Goal: Task Accomplishment & Management: Manage account settings

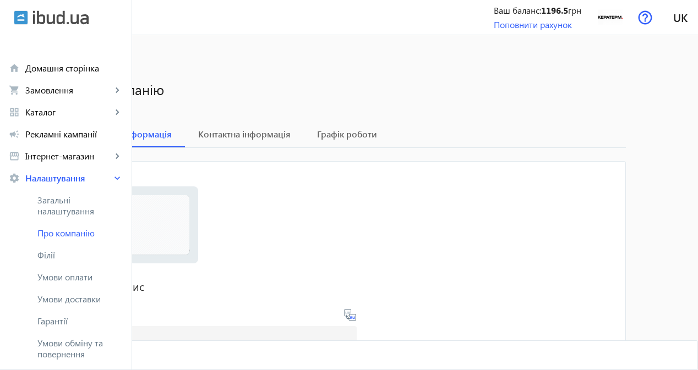
scroll to position [76, 0]
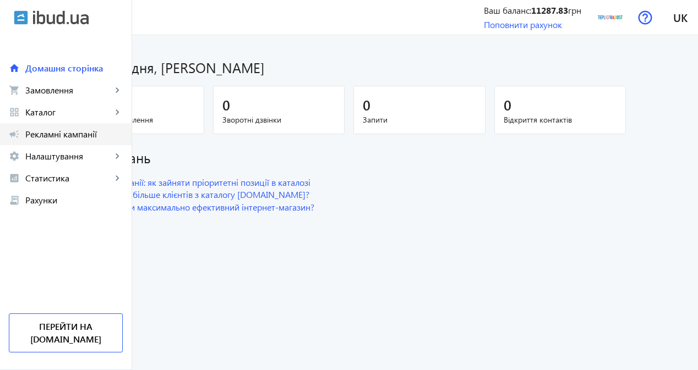
click at [92, 132] on span "Рекламні кампанії" at bounding box center [73, 134] width 97 height 11
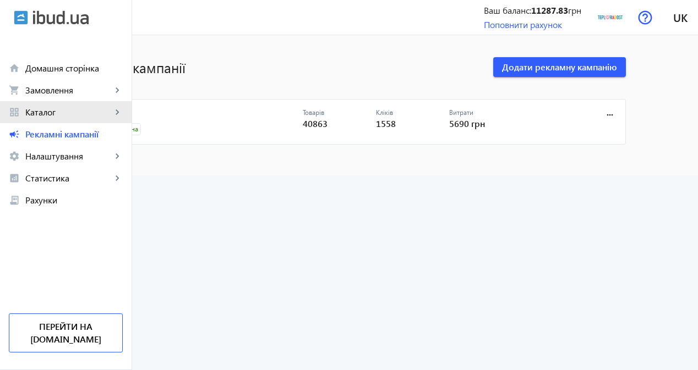
click at [48, 111] on span "Каталог" at bounding box center [68, 112] width 86 height 11
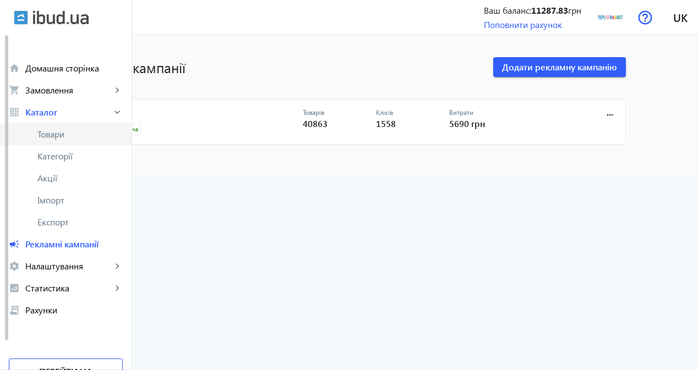
click at [74, 136] on span "Товари" at bounding box center [79, 134] width 85 height 11
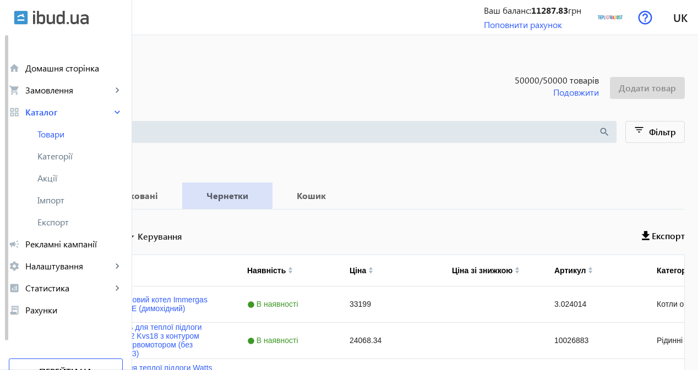
click at [259, 195] on b "Чернетки" at bounding box center [227, 195] width 64 height 9
click at [169, 196] on b "Опубліковані" at bounding box center [127, 195] width 81 height 9
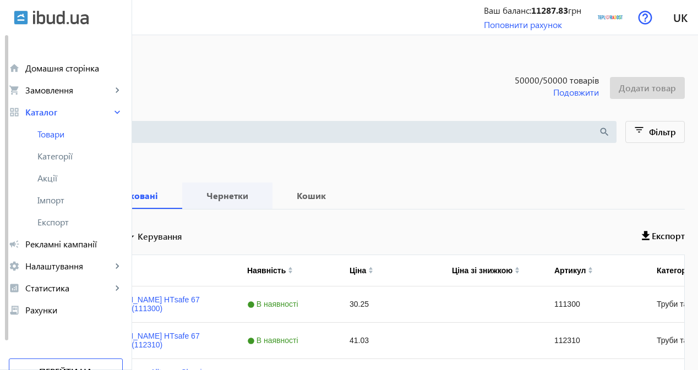
click at [259, 199] on b "Чернетки" at bounding box center [227, 195] width 64 height 9
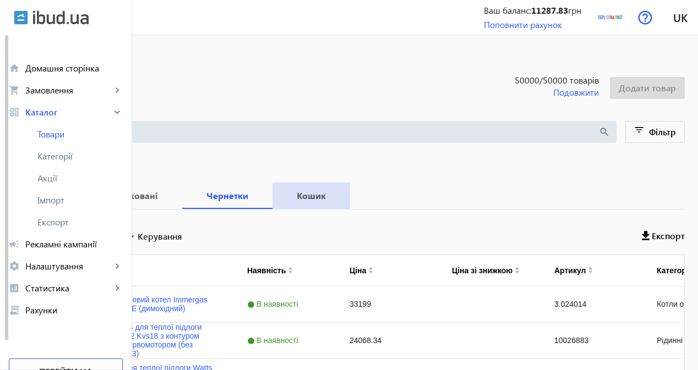
click at [337, 199] on b "Кошик" at bounding box center [311, 195] width 51 height 9
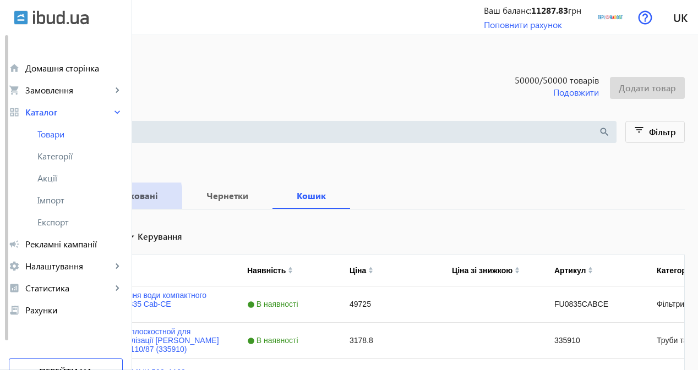
click at [169, 200] on b "Опубліковані" at bounding box center [127, 195] width 81 height 9
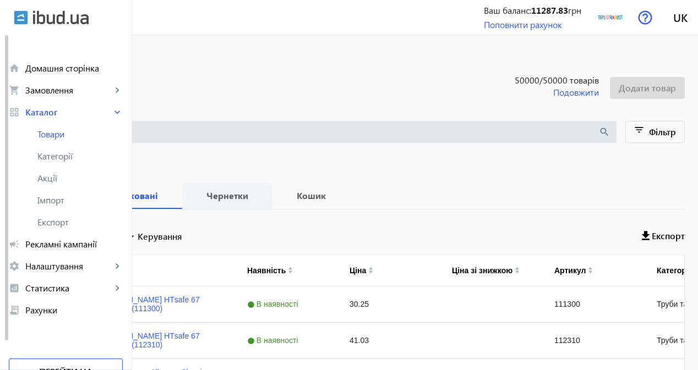
click at [259, 199] on b "Чернетки" at bounding box center [227, 195] width 64 height 9
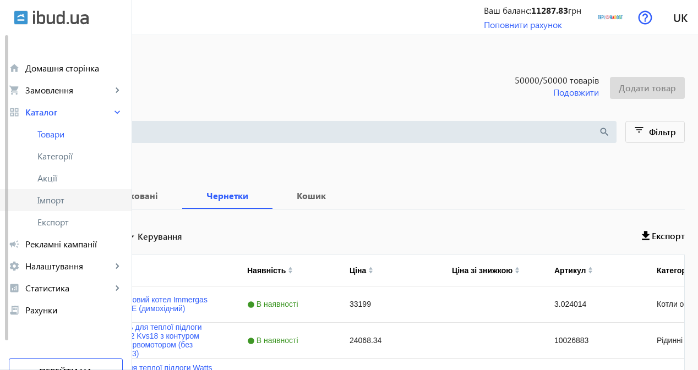
click at [74, 198] on span "Імпорт" at bounding box center [79, 200] width 85 height 11
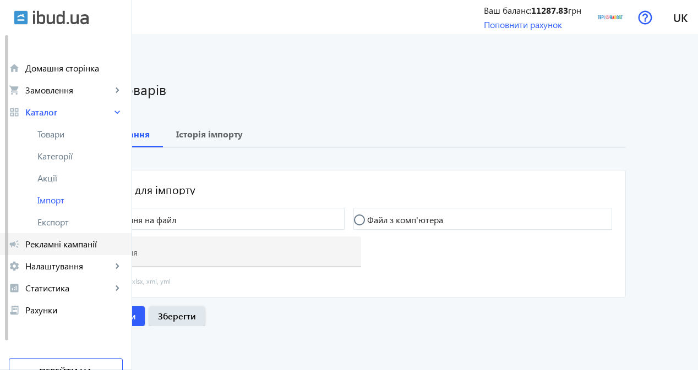
type input "[URL][DOMAIN_NAME]"
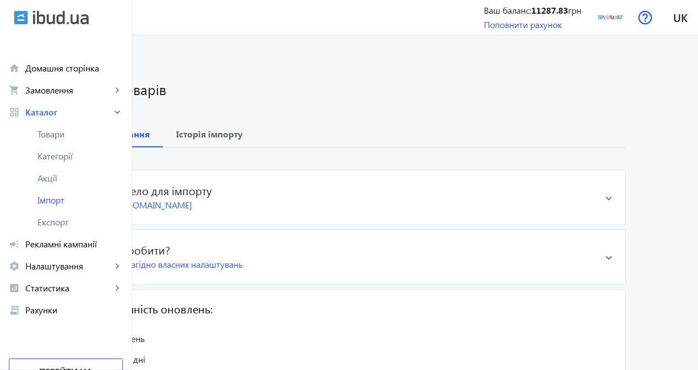
scroll to position [3, 0]
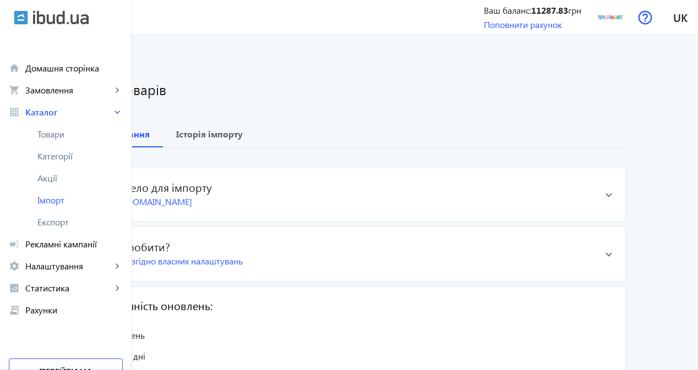
click at [240, 248] on h2 "check_circle Що зробити?" at bounding box center [341, 246] width 511 height 13
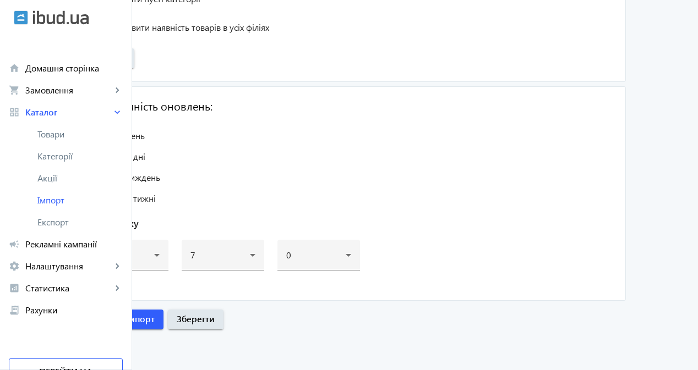
scroll to position [1271, 0]
click at [155, 320] on span "Розпочати імпорт" at bounding box center [118, 319] width 74 height 12
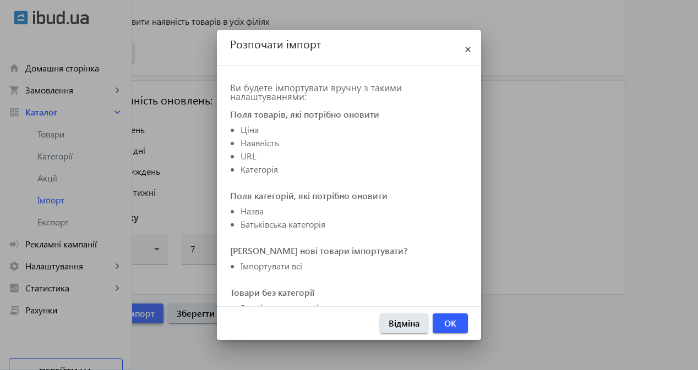
scroll to position [0, 0]
click at [450, 329] on span "OK" at bounding box center [450, 323] width 12 height 12
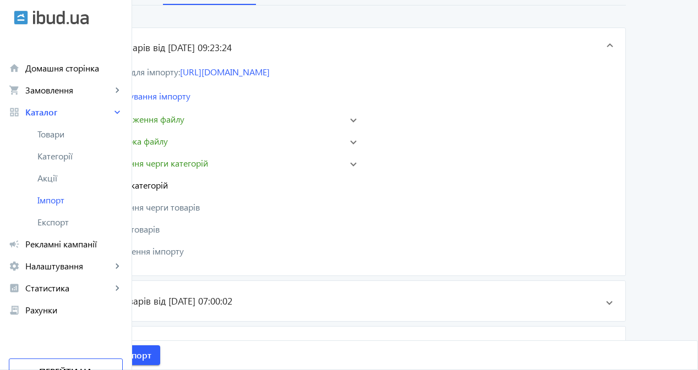
scroll to position [165, 0]
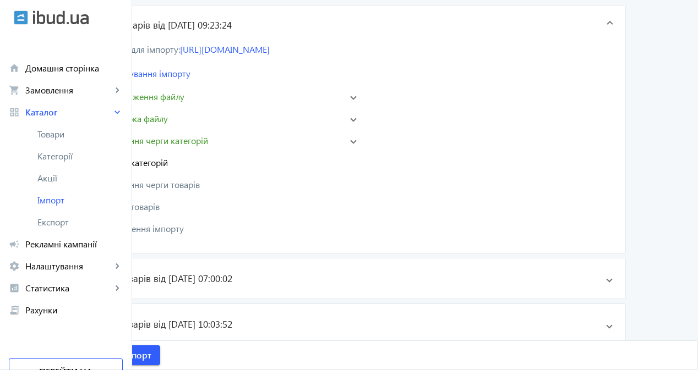
click at [208, 135] on span "Створення черги категорій" at bounding box center [154, 140] width 107 height 13
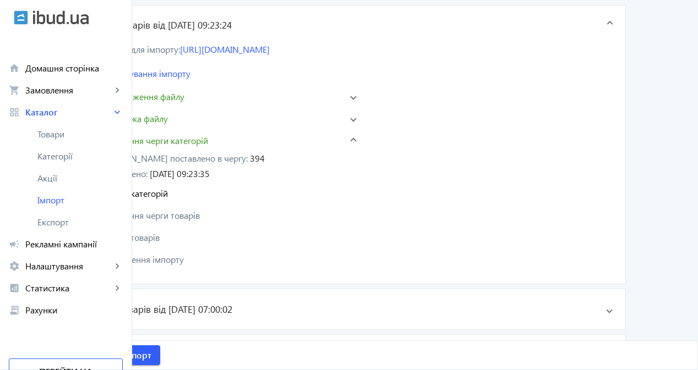
click at [255, 188] on mat-panel-title "Імпорт категорій" at bounding box center [215, 193] width 258 height 13
click at [160, 236] on span "Імпорт товарів" at bounding box center [130, 237] width 58 height 13
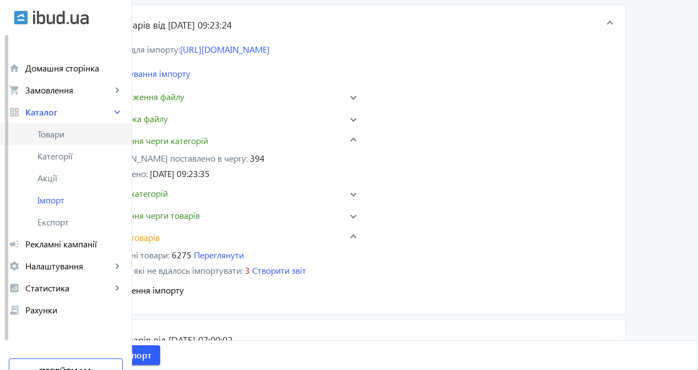
click at [80, 133] on span "Товари" at bounding box center [79, 134] width 85 height 11
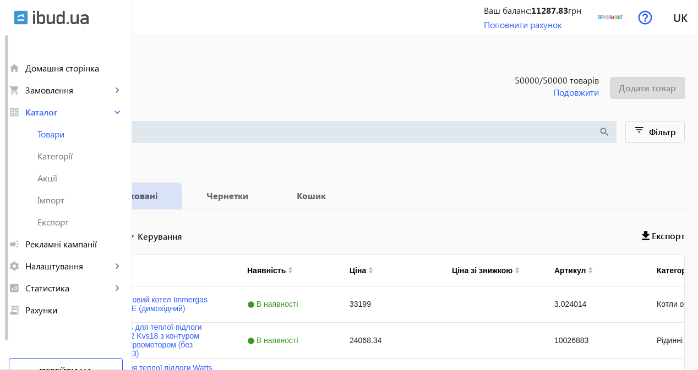
click at [169, 200] on b "Опубліковані" at bounding box center [127, 195] width 81 height 9
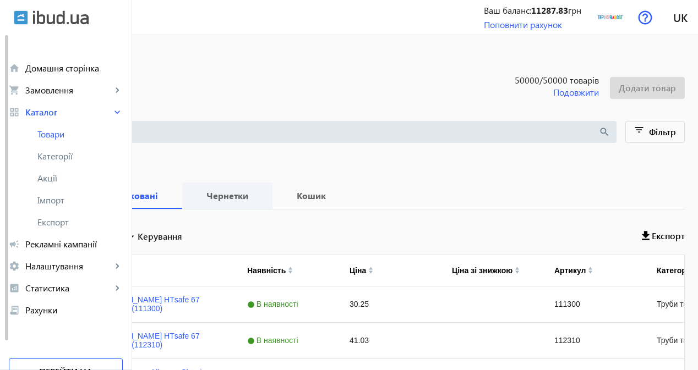
click at [259, 200] on b "Чернетки" at bounding box center [227, 195] width 64 height 9
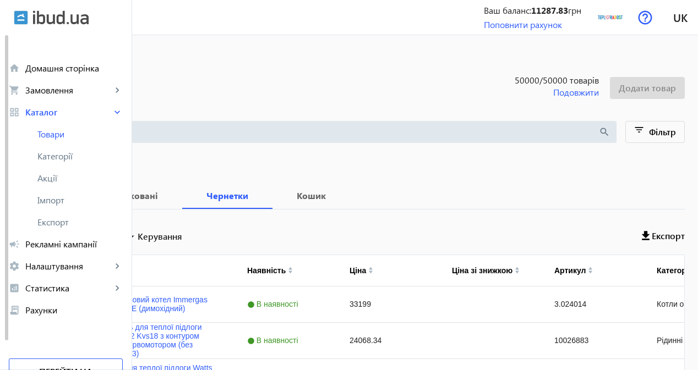
click at [43, 234] on input "Вибрати все" at bounding box center [32, 235] width 22 height 22
checkbox input "true"
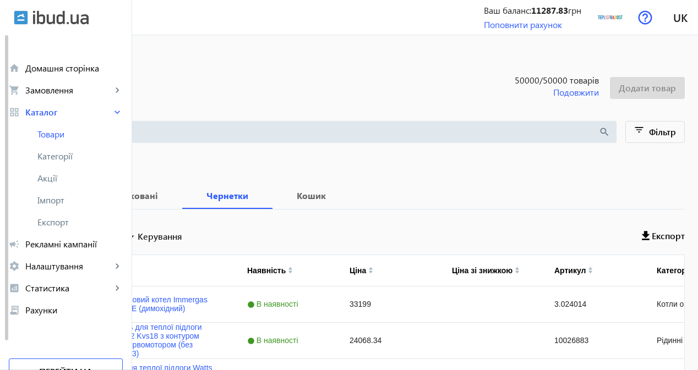
checkbox input "true"
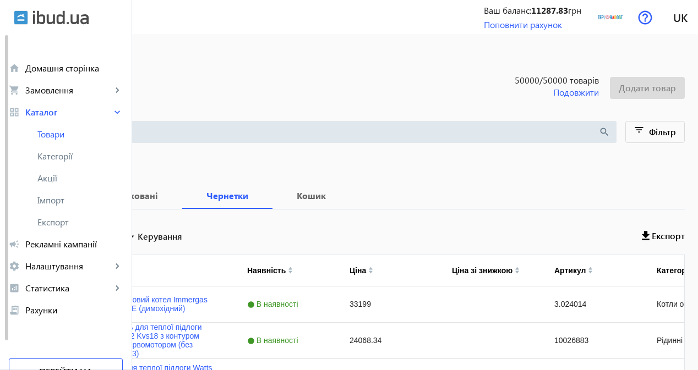
checkbox input "true"
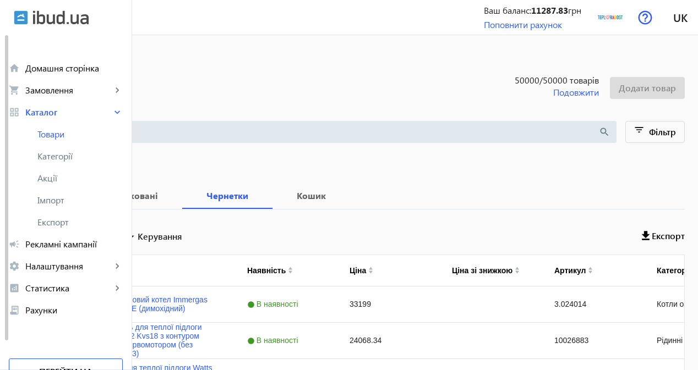
checkbox input "true"
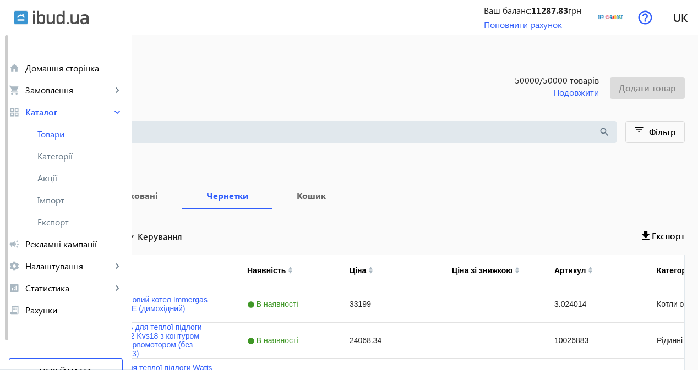
checkbox input "true"
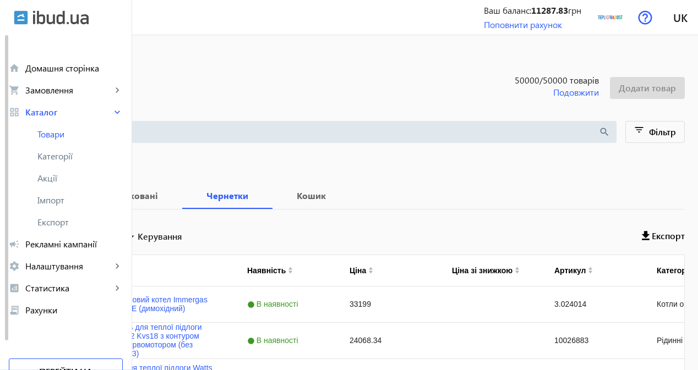
checkbox input "true"
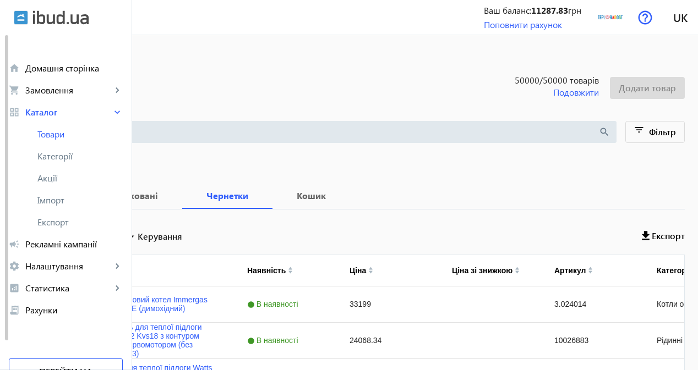
checkbox input "true"
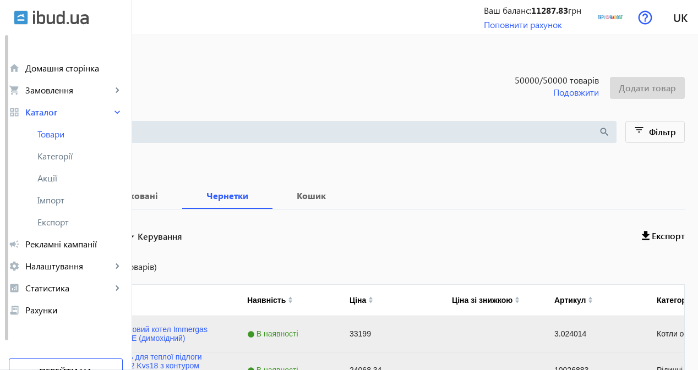
click at [43, 236] on input "Вибрати все" at bounding box center [32, 235] width 22 height 22
checkbox input "false"
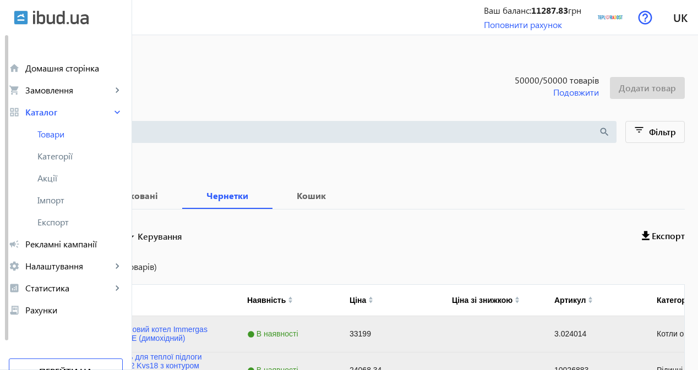
checkbox input "false"
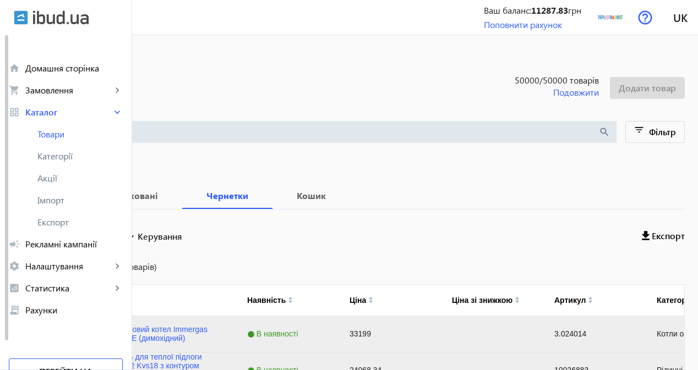
checkbox input "false"
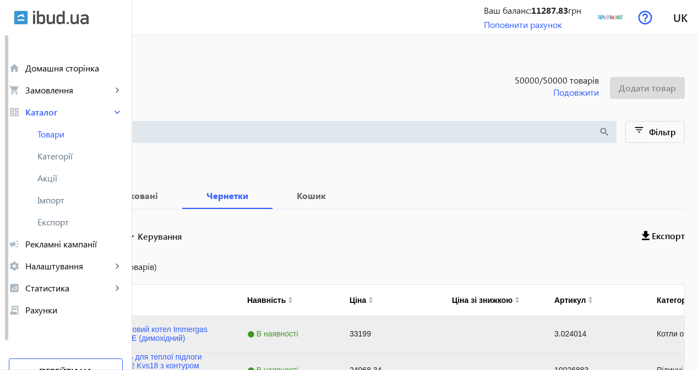
checkbox input "false"
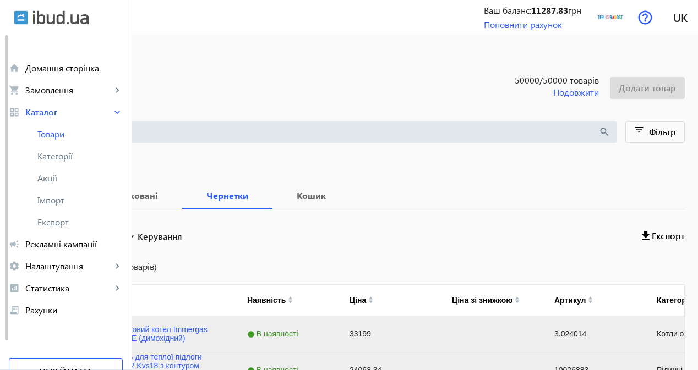
checkbox input "false"
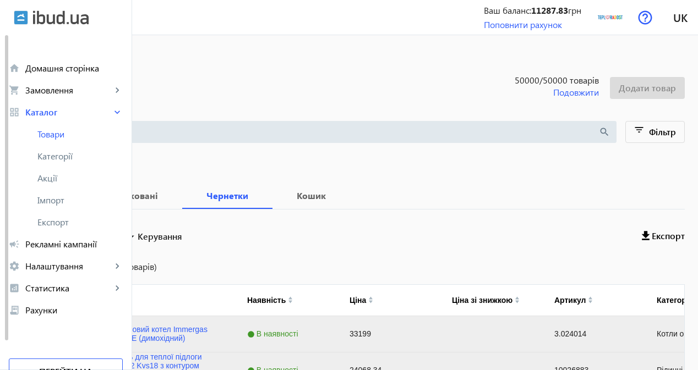
checkbox input "false"
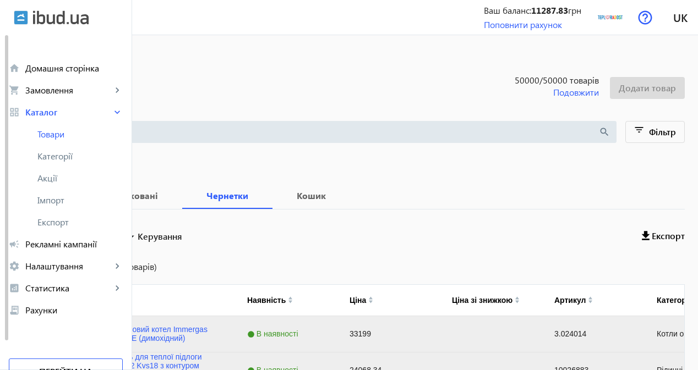
checkbox input "false"
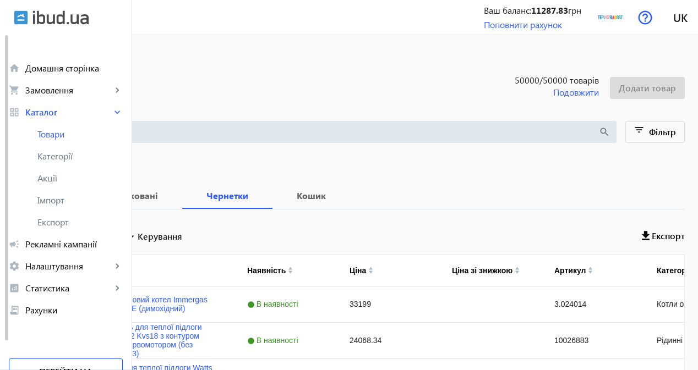
click at [43, 236] on input "Вибрати все" at bounding box center [32, 235] width 22 height 22
checkbox input "true"
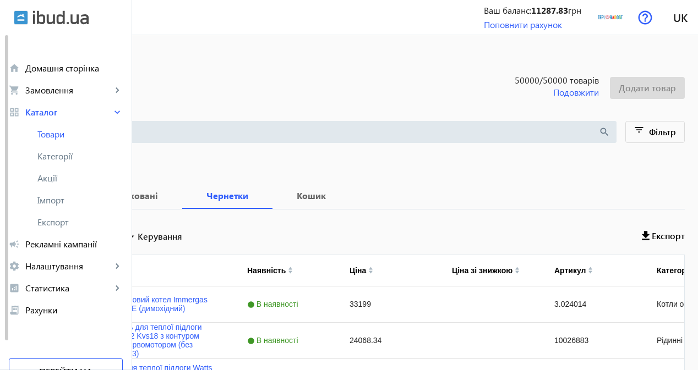
checkbox input "true"
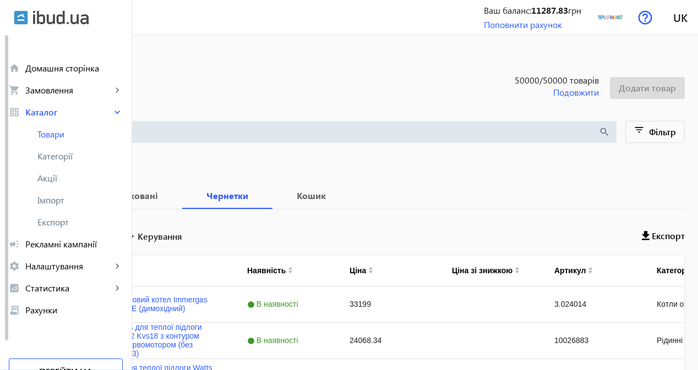
checkbox input "true"
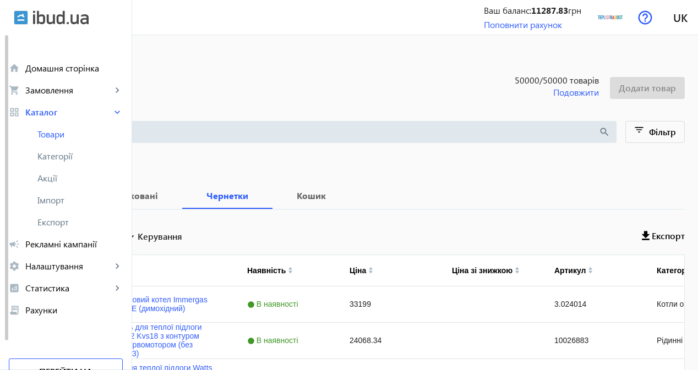
checkbox input "true"
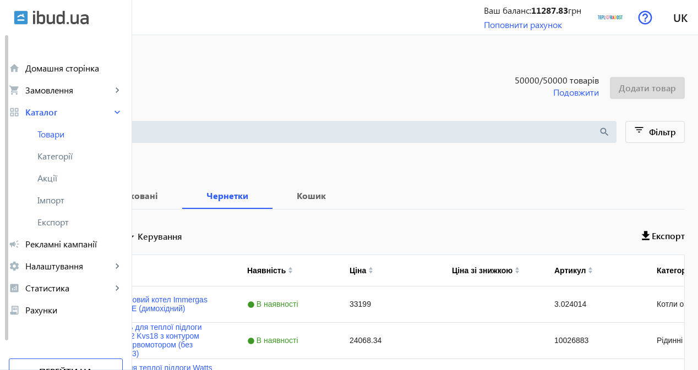
checkbox input "true"
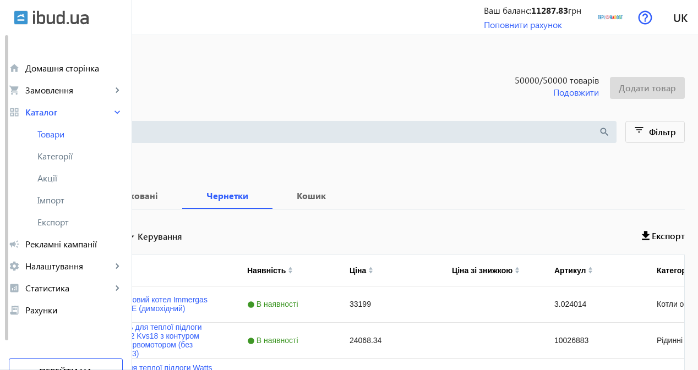
checkbox input "true"
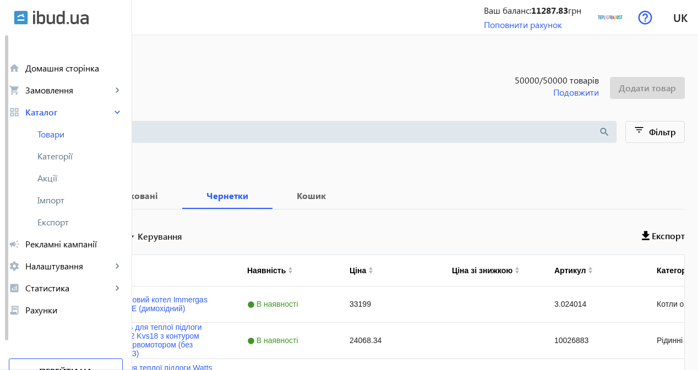
checkbox input "true"
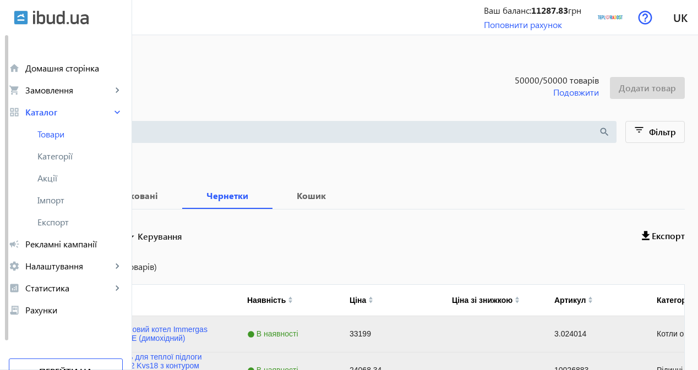
click at [43, 236] on input "Вибрати все" at bounding box center [32, 235] width 22 height 22
checkbox input "false"
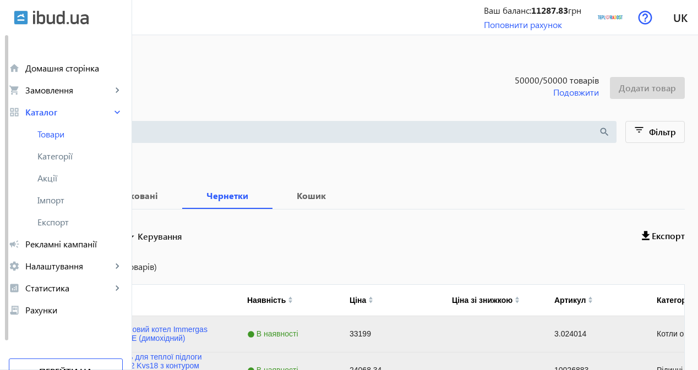
checkbox input "false"
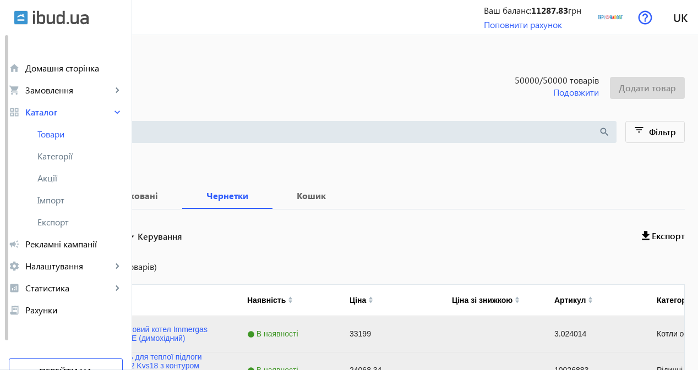
checkbox input "false"
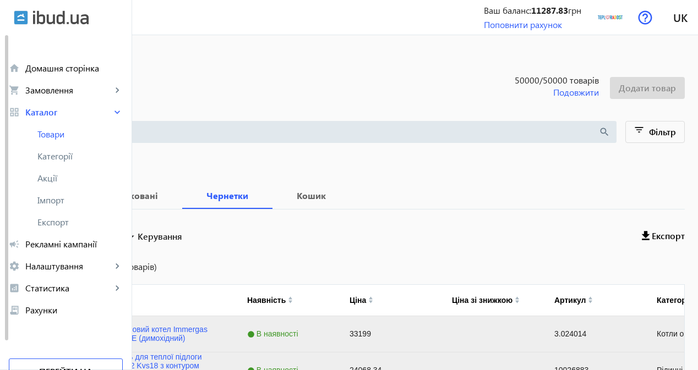
checkbox input "false"
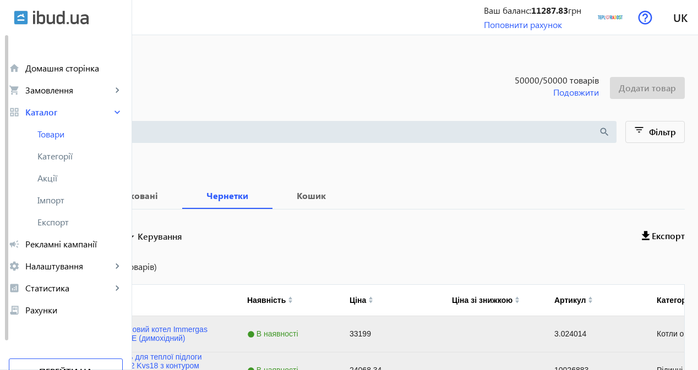
checkbox input "false"
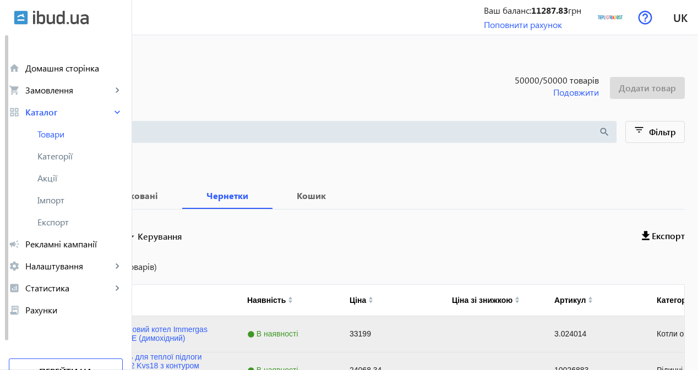
checkbox input "false"
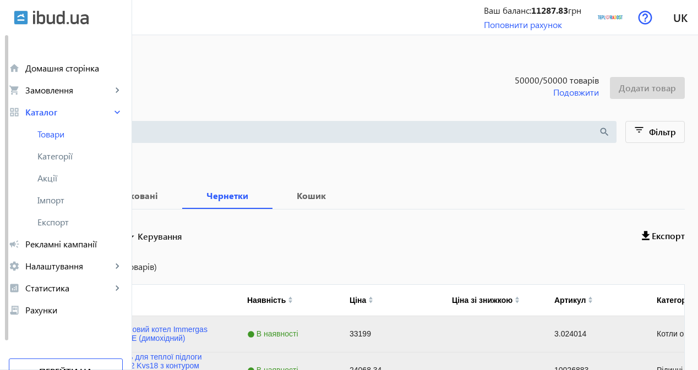
checkbox input "false"
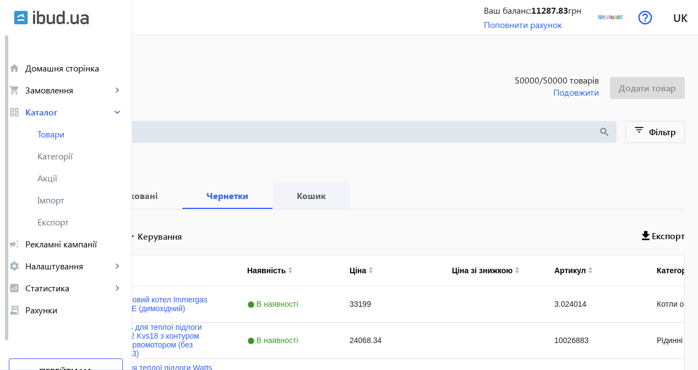
click at [337, 191] on b "Кошик" at bounding box center [311, 195] width 51 height 9
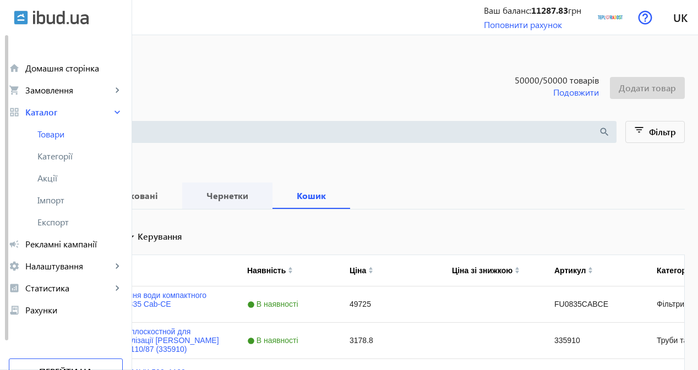
click at [259, 198] on b "Чернетки" at bounding box center [227, 195] width 64 height 9
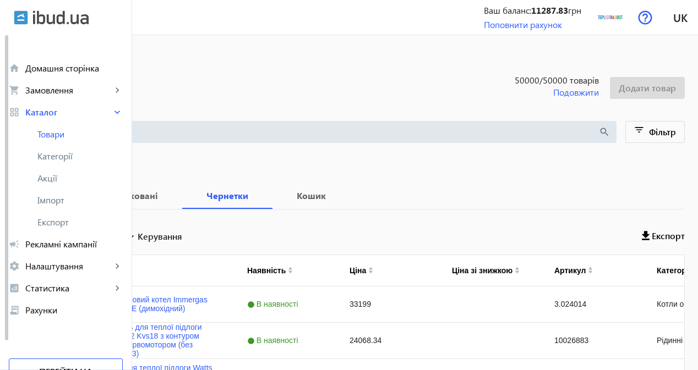
click at [43, 239] on input "Вибрати все" at bounding box center [32, 235] width 22 height 22
checkbox input "true"
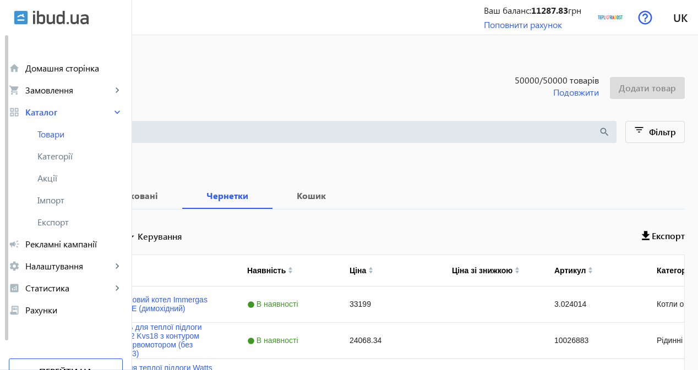
checkbox input "true"
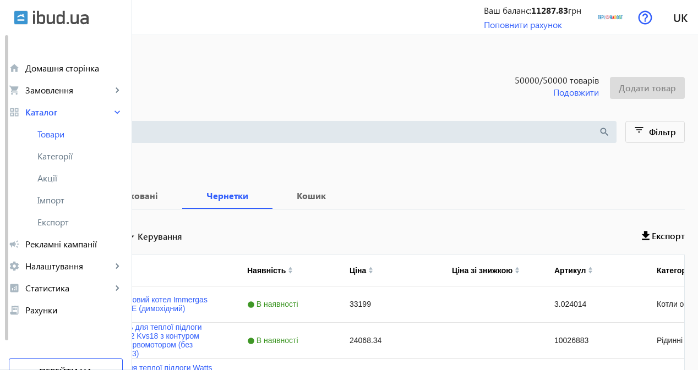
checkbox input "true"
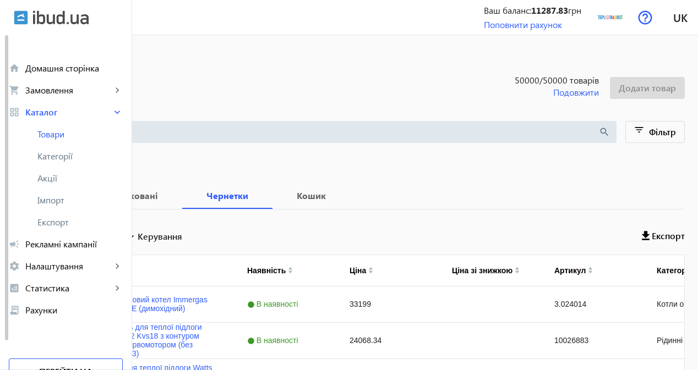
checkbox input "true"
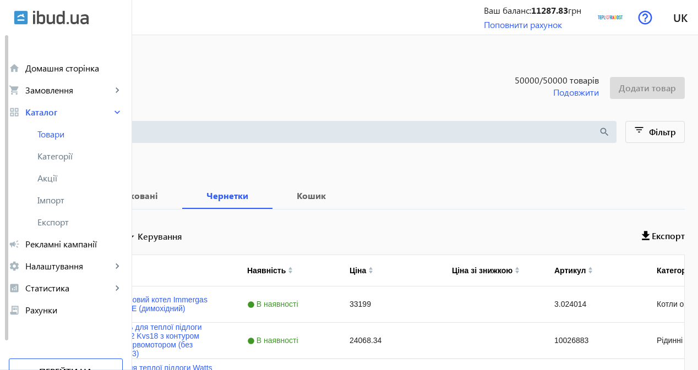
checkbox input "true"
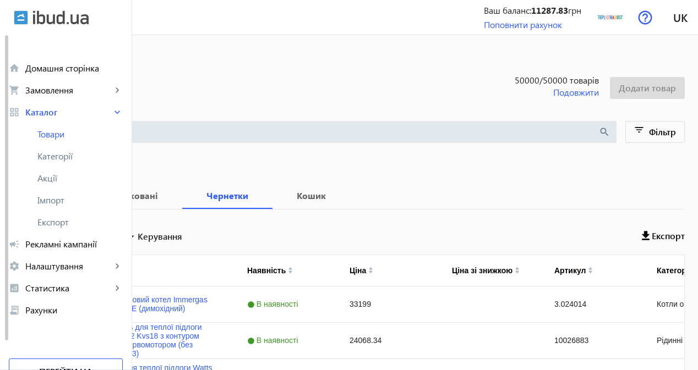
checkbox input "true"
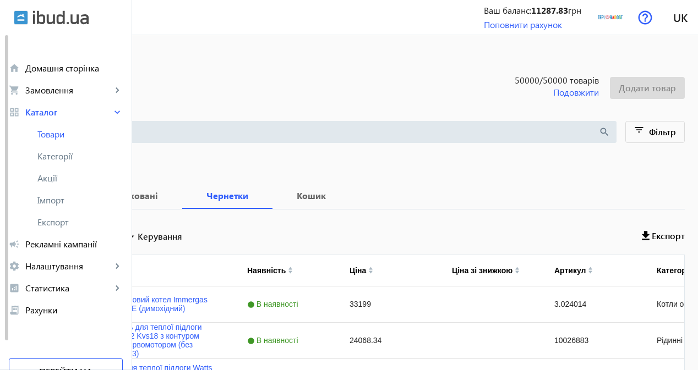
checkbox input "true"
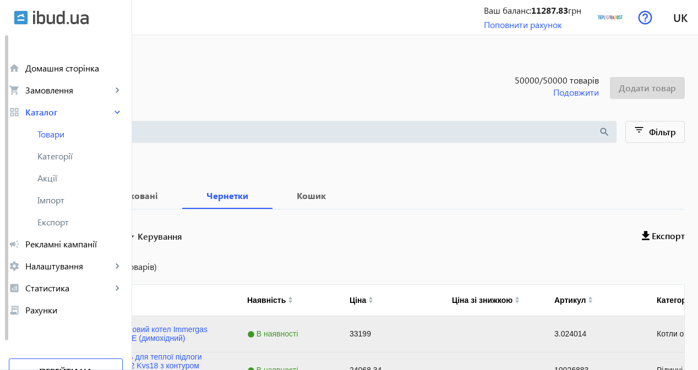
click at [43, 270] on input "Вибрати все (42816 товарів)" at bounding box center [32, 267] width 22 height 22
checkbox input "true"
click at [182, 237] on span "Керування" at bounding box center [160, 236] width 45 height 13
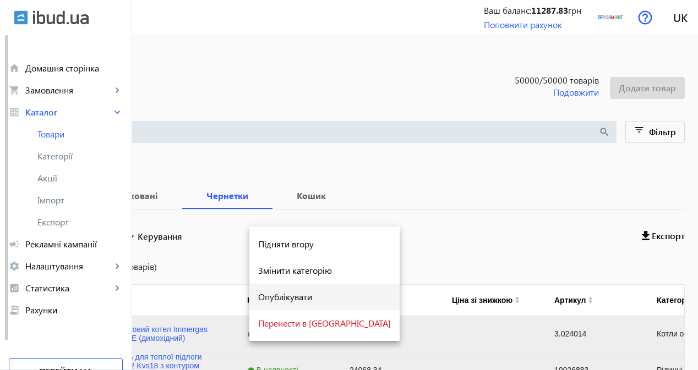
click at [275, 298] on span "Опублікувати" at bounding box center [324, 297] width 133 height 9
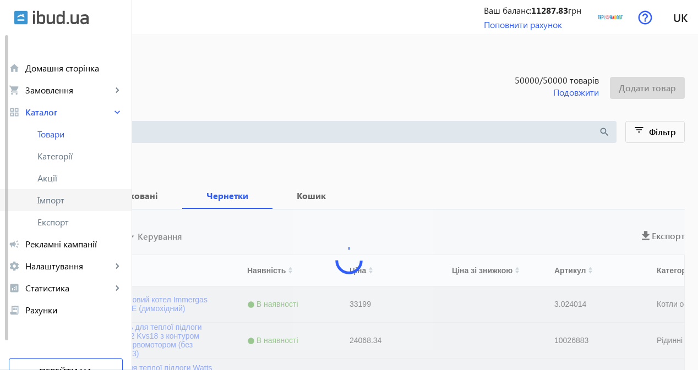
click at [84, 200] on span "Імпорт" at bounding box center [79, 200] width 85 height 11
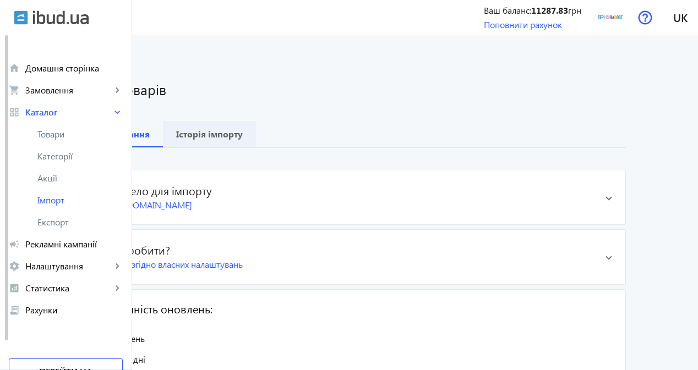
click at [243, 141] on span "Історія імпорту" at bounding box center [209, 134] width 67 height 26
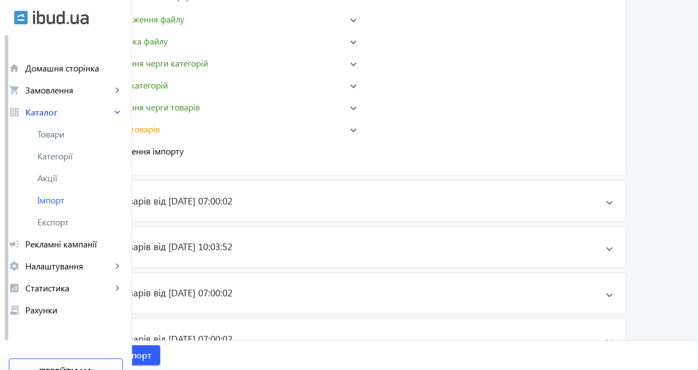
scroll to position [275, 0]
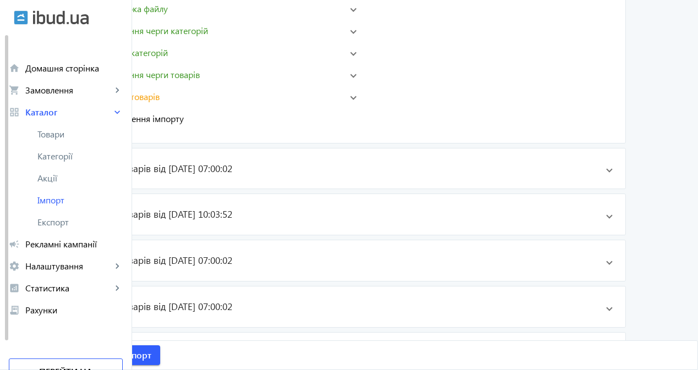
click at [266, 116] on mat-panel-title "Завершення імпорту" at bounding box center [215, 118] width 258 height 13
click at [227, 100] on mat-panel-title "error_outline Імпорт товарів" at bounding box center [213, 96] width 255 height 13
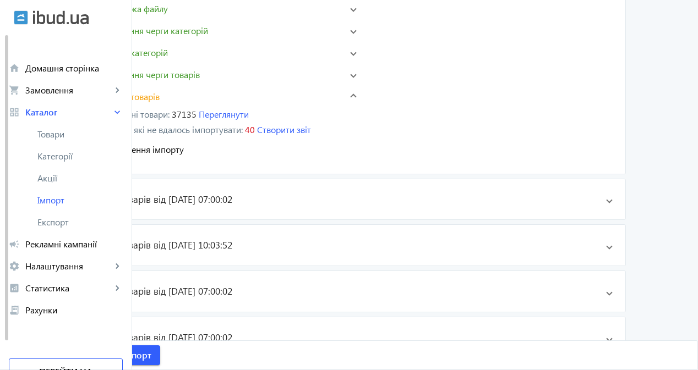
click at [160, 94] on span "Імпорт товарів" at bounding box center [130, 96] width 58 height 13
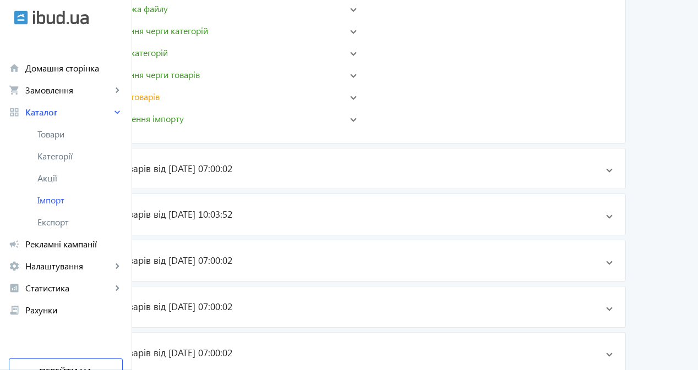
click at [277, 116] on mat-panel-title "check Завершення імпорту" at bounding box center [213, 118] width 255 height 13
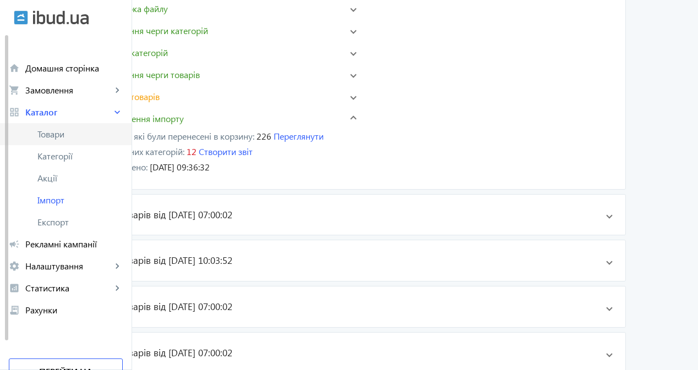
click at [89, 139] on span "Товари" at bounding box center [79, 134] width 85 height 11
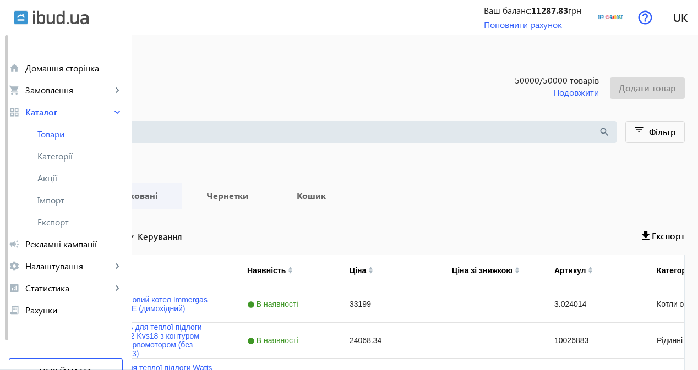
click at [169, 194] on b "Опубліковані" at bounding box center [127, 195] width 81 height 9
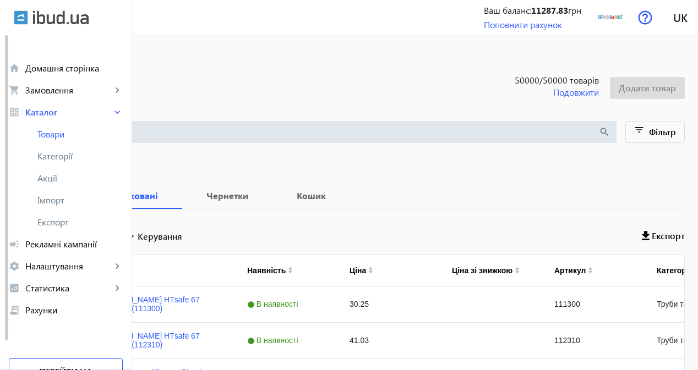
click at [259, 191] on b "Чернетки" at bounding box center [227, 195] width 64 height 9
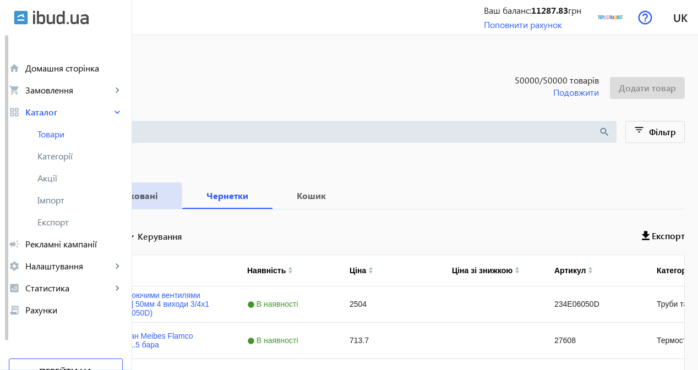
click at [169, 194] on b "Опубліковані" at bounding box center [127, 195] width 81 height 9
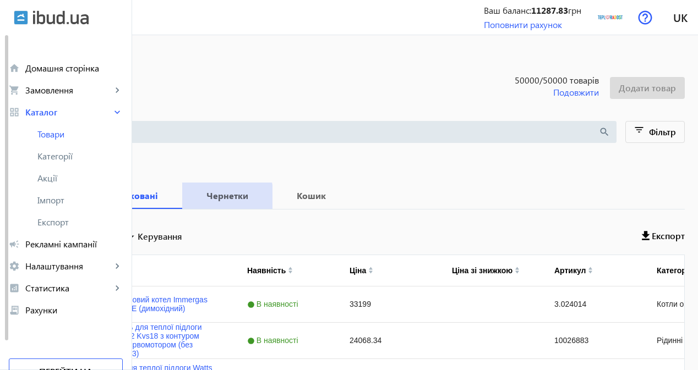
click at [259, 201] on span "Чернетки" at bounding box center [227, 196] width 64 height 26
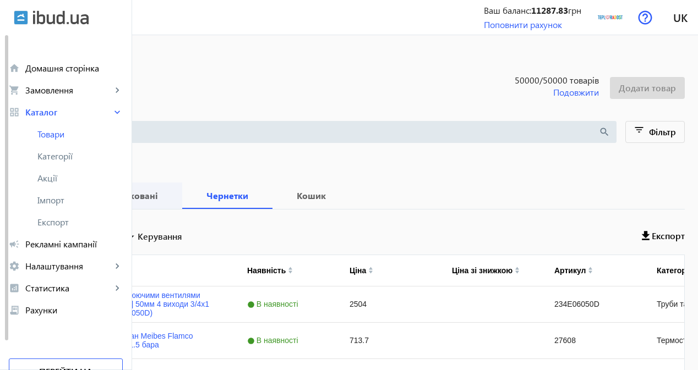
click at [169, 201] on span "Опубліковані" at bounding box center [127, 196] width 81 height 26
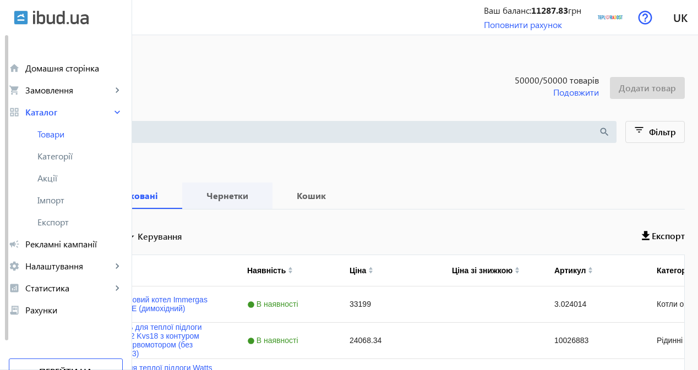
click at [259, 196] on b "Чернетки" at bounding box center [227, 195] width 64 height 9
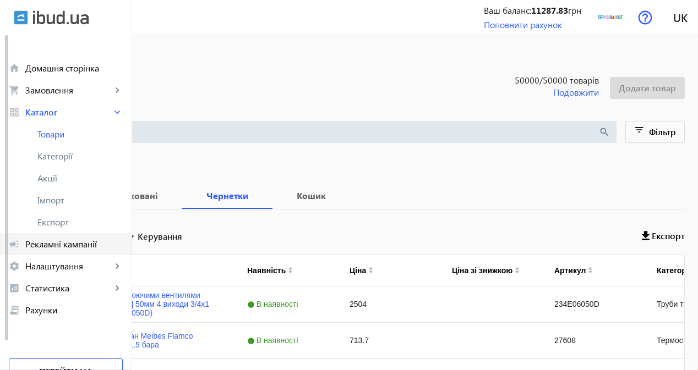
click at [83, 245] on span "Рекламні кампанії" at bounding box center [73, 244] width 97 height 11
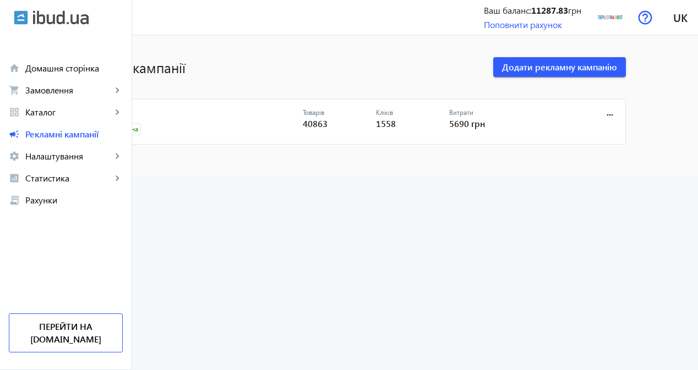
click at [175, 112] on link "CPC" at bounding box center [200, 115] width 205 height 15
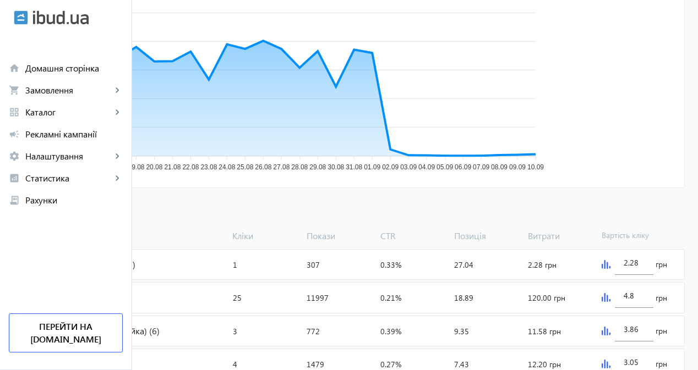
scroll to position [220, 0]
click at [85, 216] on span "Додати товари" at bounding box center [53, 211] width 63 height 12
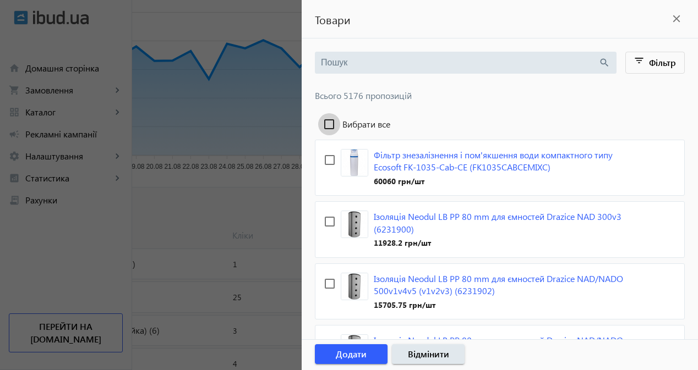
click at [332, 125] on input "Вибрати все" at bounding box center [329, 124] width 22 height 22
checkbox input "true"
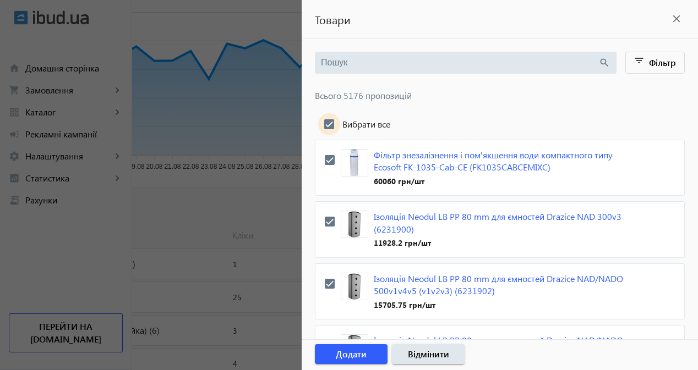
checkbox input "true"
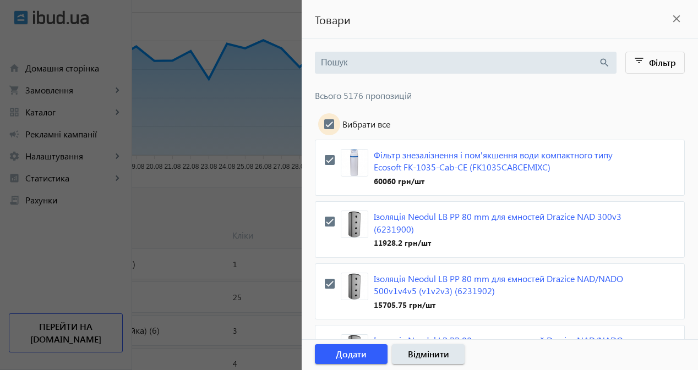
checkbox input "true"
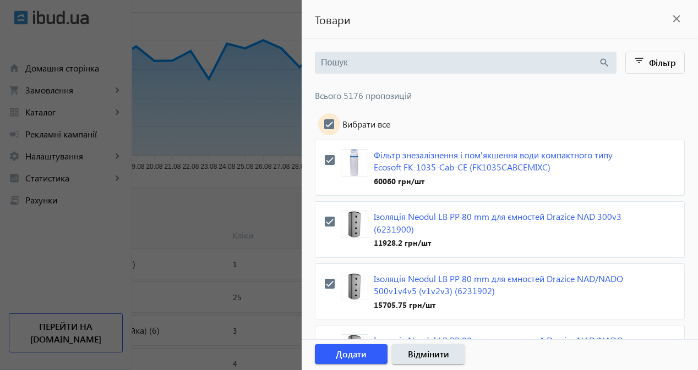
checkbox input "true"
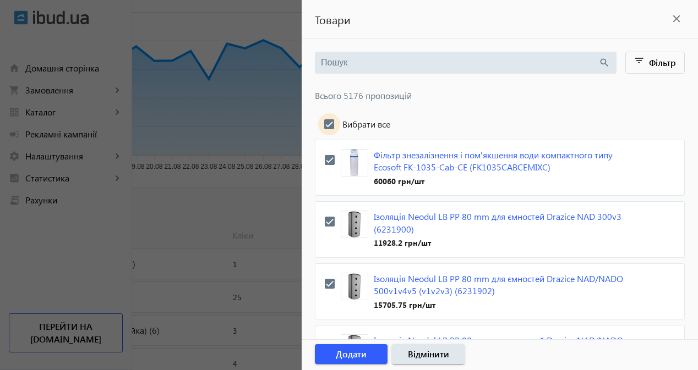
checkbox input "true"
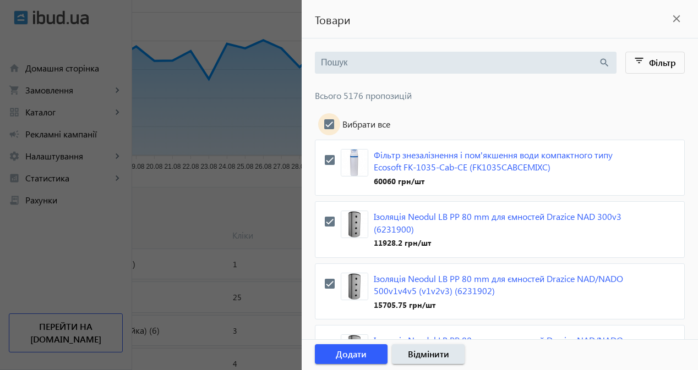
checkbox input "true"
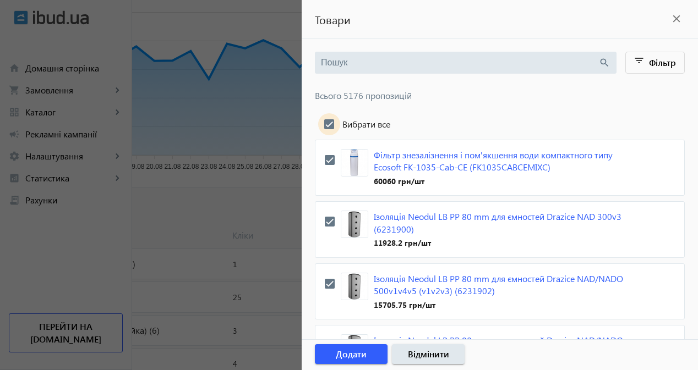
checkbox input "true"
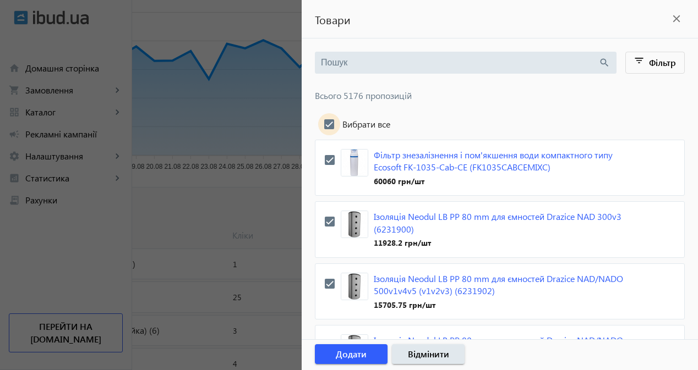
checkbox input "true"
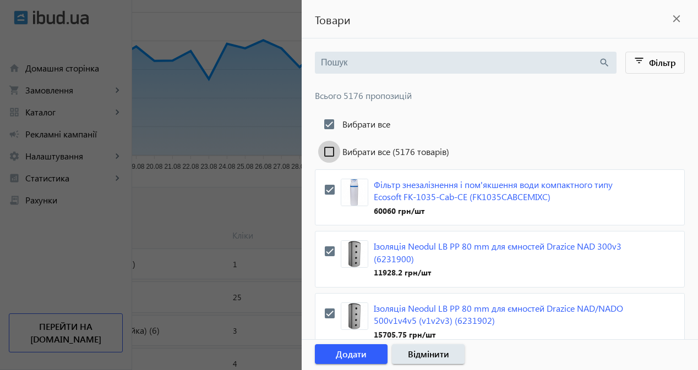
click at [326, 149] on input "Вибрати все (5176 товарів)" at bounding box center [329, 152] width 22 height 22
click at [358, 351] on span "Додати" at bounding box center [351, 354] width 31 height 12
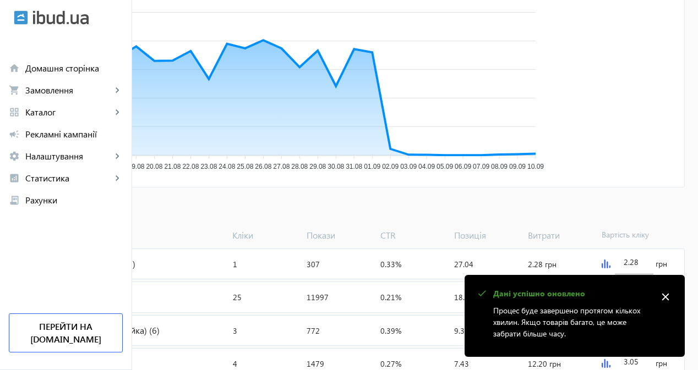
click at [198, 196] on div "arrow_back Рекламні кампанії CPC Зупинити Період: з [DATE] 19:31 Товари: 40923 …" at bounding box center [349, 228] width 698 height 800
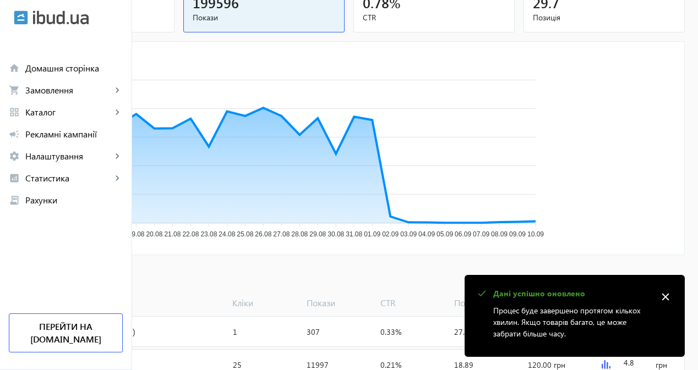
scroll to position [55, 0]
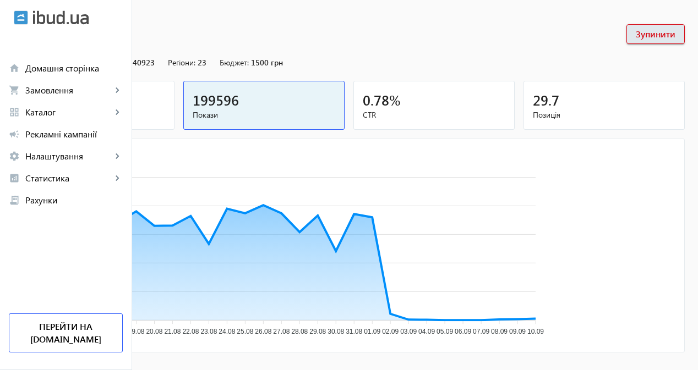
click at [174, 109] on mat-card "1558 Кліки" at bounding box center [93, 105] width 161 height 49
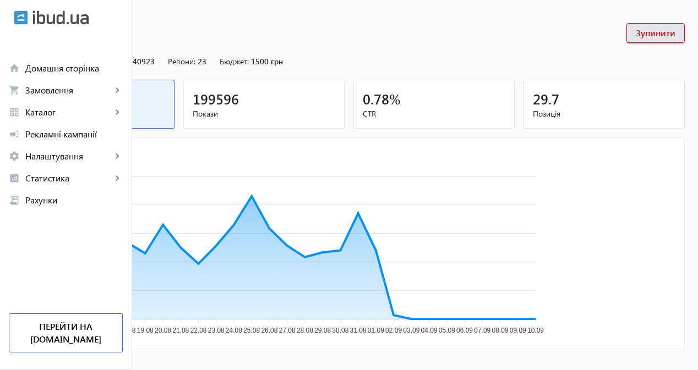
scroll to position [23, 0]
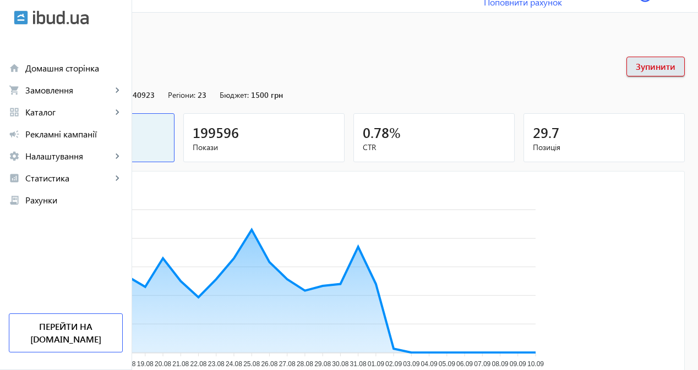
click at [239, 138] on span "199596" at bounding box center [216, 132] width 46 height 18
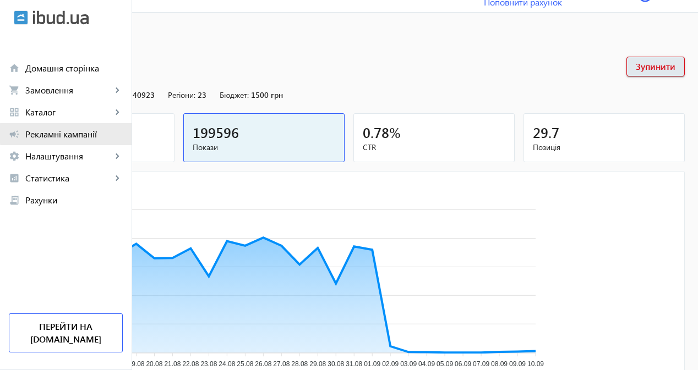
click at [86, 134] on span "Рекламні кампанії" at bounding box center [73, 134] width 97 height 11
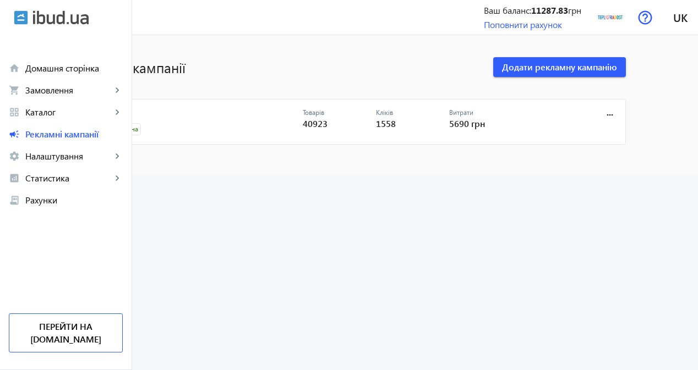
click at [173, 113] on link "CPC" at bounding box center [200, 115] width 205 height 15
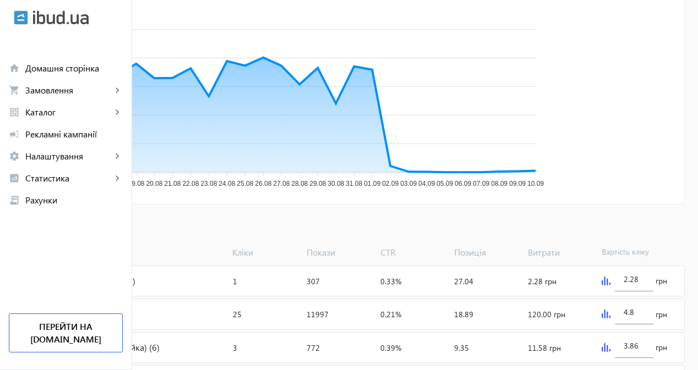
scroll to position [220, 0]
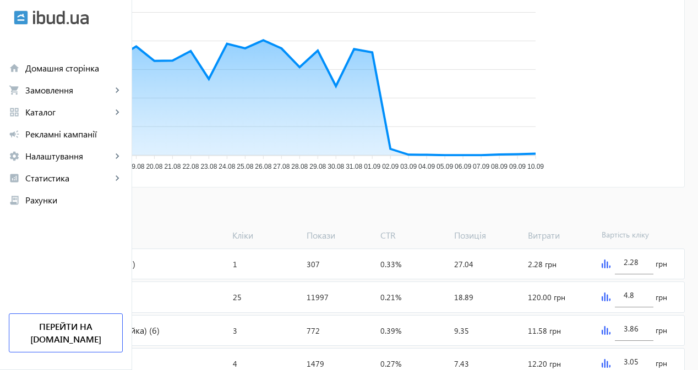
click at [85, 216] on span "Додати товари" at bounding box center [53, 211] width 63 height 12
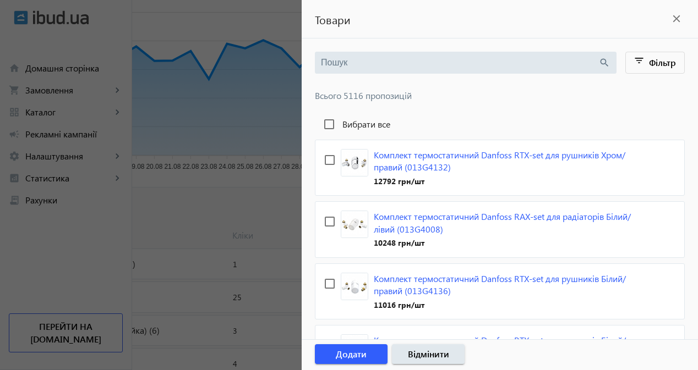
click at [351, 120] on label "Вибрати все" at bounding box center [365, 124] width 50 height 9
click at [340, 119] on input "Вибрати все" at bounding box center [329, 124] width 22 height 22
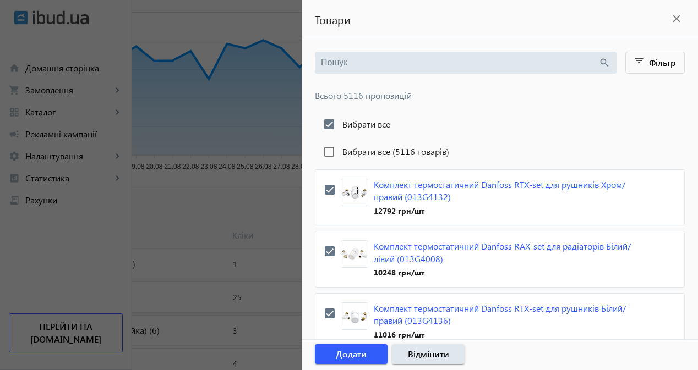
click at [348, 151] on label "Вибрати все (5116 товарів)" at bounding box center [394, 151] width 109 height 9
click at [340, 151] on input "Вибрати все (5116 товарів)" at bounding box center [329, 152] width 22 height 22
click at [356, 358] on span "Додати" at bounding box center [351, 354] width 31 height 12
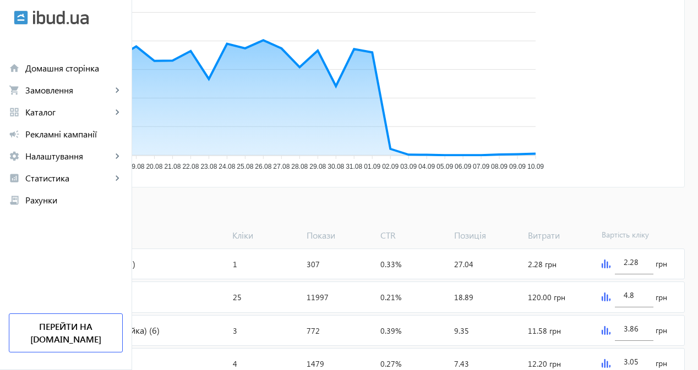
click at [85, 205] on span "Додати товари" at bounding box center [53, 211] width 63 height 12
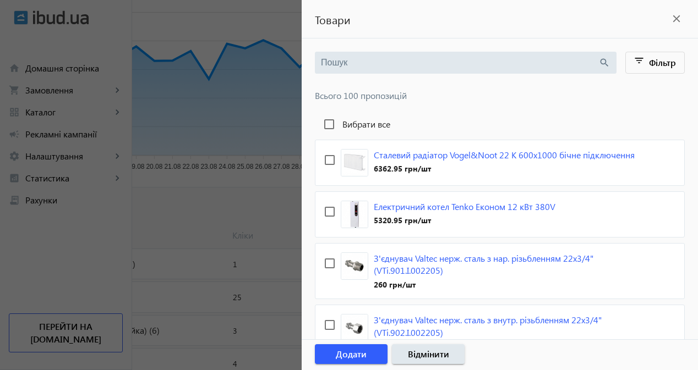
click at [355, 125] on label "Вибрати все" at bounding box center [365, 124] width 50 height 9
click at [340, 125] on input "Вибрати все" at bounding box center [329, 124] width 22 height 22
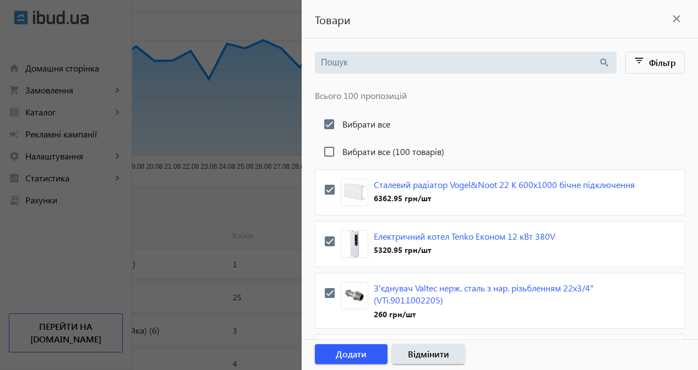
click at [347, 147] on label "Вибрати все (100 товарів)" at bounding box center [392, 151] width 104 height 9
click at [340, 147] on input "Вибрати все (100 товарів)" at bounding box center [329, 152] width 22 height 22
click at [348, 354] on span "Додати" at bounding box center [351, 354] width 31 height 12
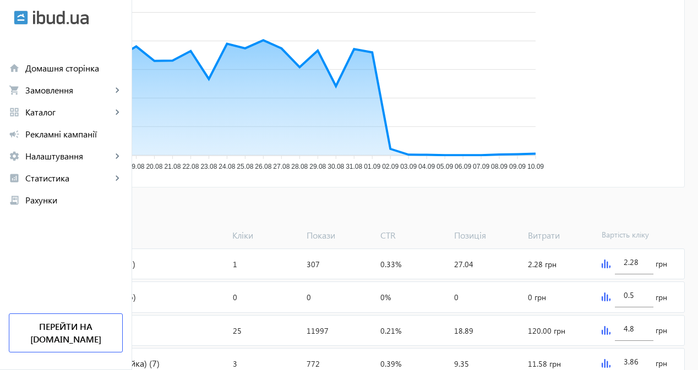
click at [94, 218] on span at bounding box center [53, 211] width 80 height 26
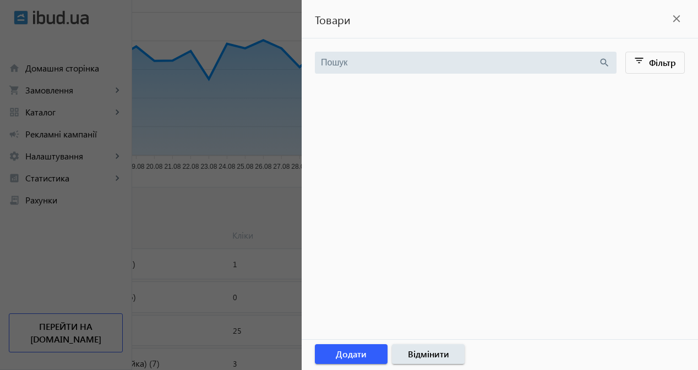
click at [207, 194] on div at bounding box center [349, 185] width 698 height 370
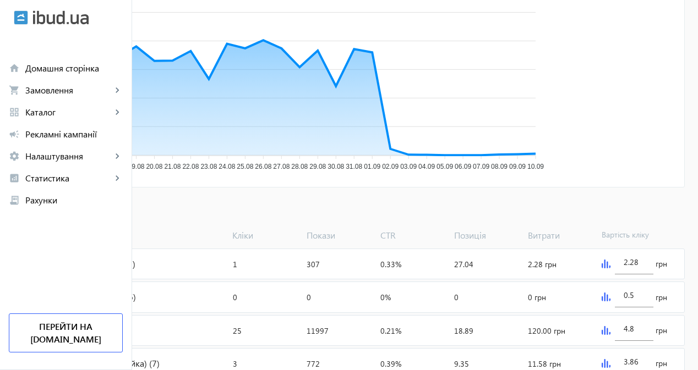
click at [85, 206] on span "Додати товари" at bounding box center [53, 211] width 63 height 12
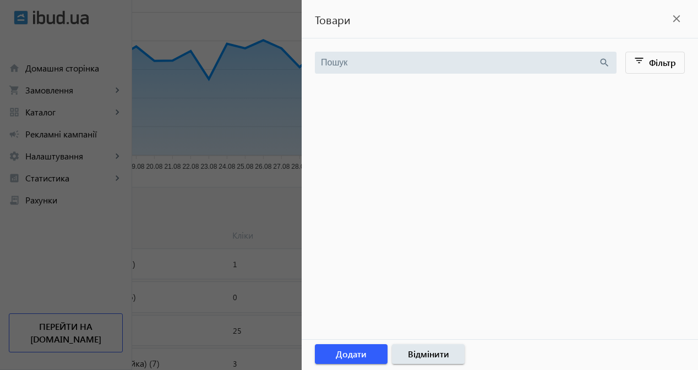
click at [71, 93] on div at bounding box center [349, 185] width 698 height 370
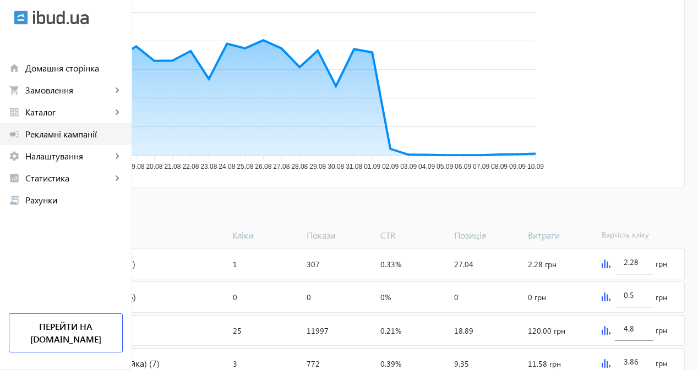
click at [71, 134] on span "Рекламні кампанії" at bounding box center [73, 134] width 97 height 11
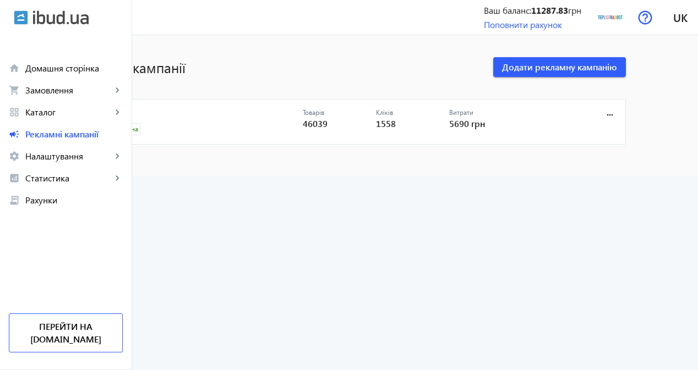
click at [167, 112] on link "CPC" at bounding box center [200, 115] width 205 height 15
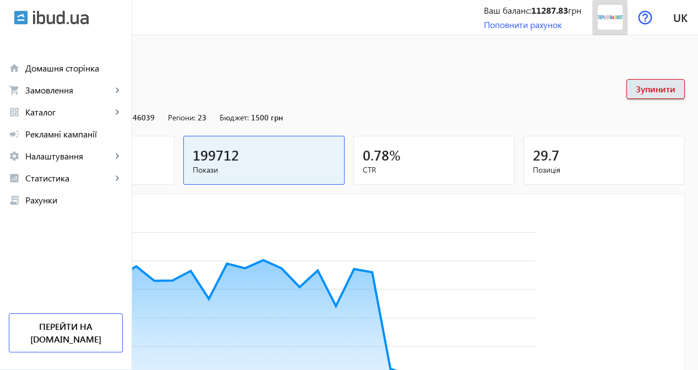
click at [614, 10] on img at bounding box center [610, 17] width 25 height 25
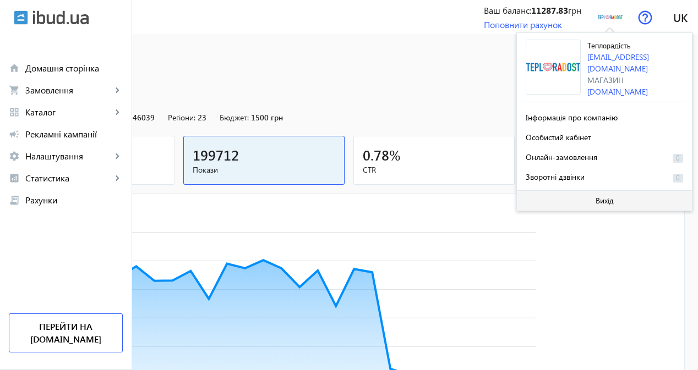
click at [560, 201] on span at bounding box center [604, 201] width 175 height 26
